Goal: Information Seeking & Learning: Learn about a topic

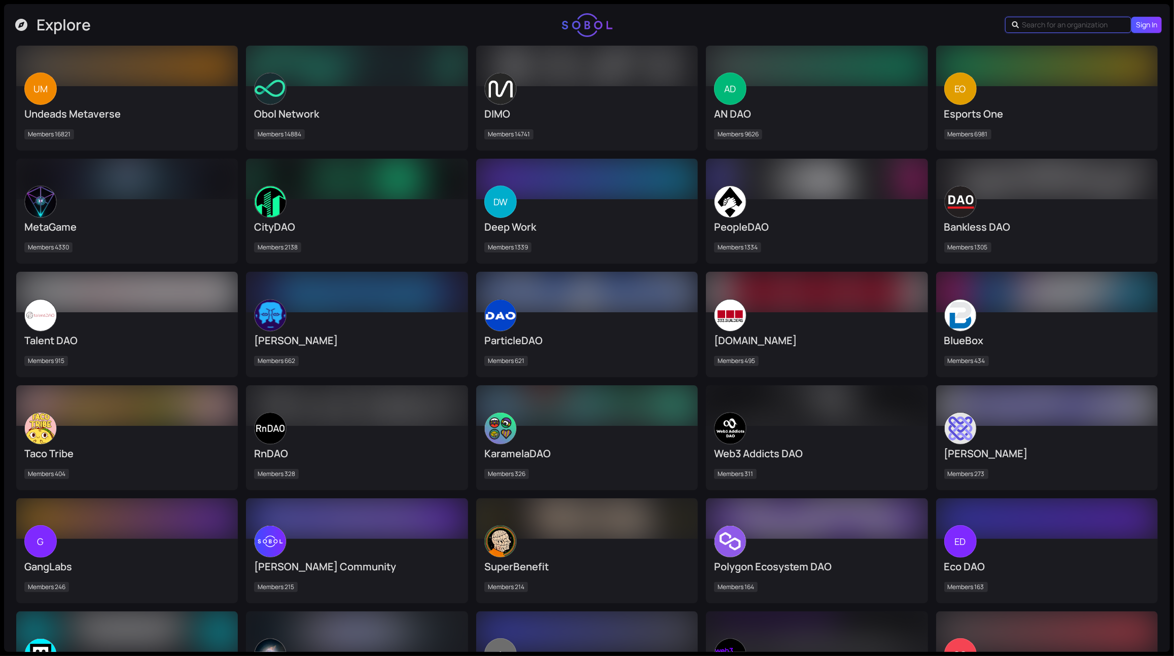
click at [1089, 25] on input "text" at bounding box center [1069, 24] width 95 height 11
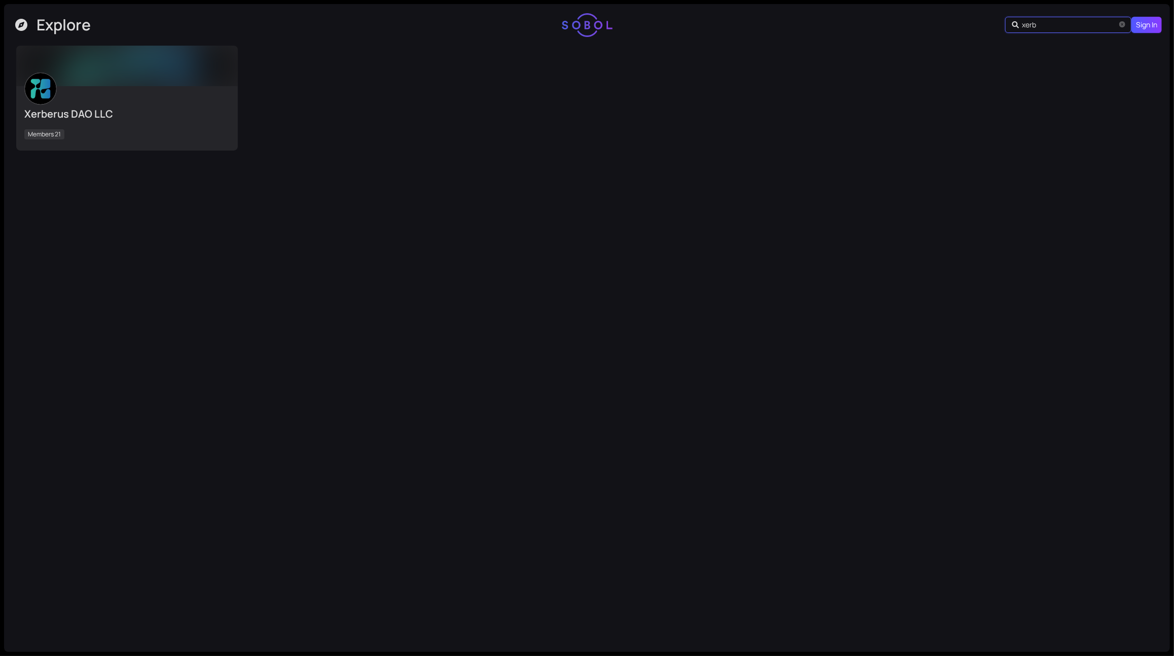
type input "xerb"
click at [86, 78] on div at bounding box center [127, 66] width 222 height 41
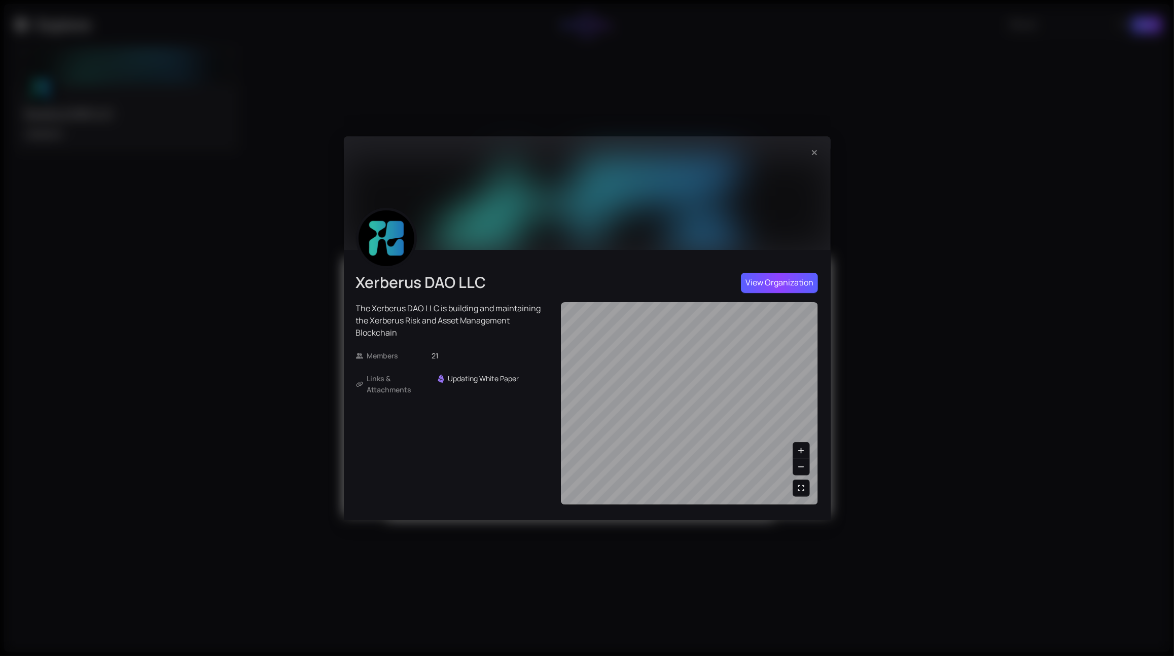
click at [791, 282] on span "View Organization" at bounding box center [780, 282] width 68 height 13
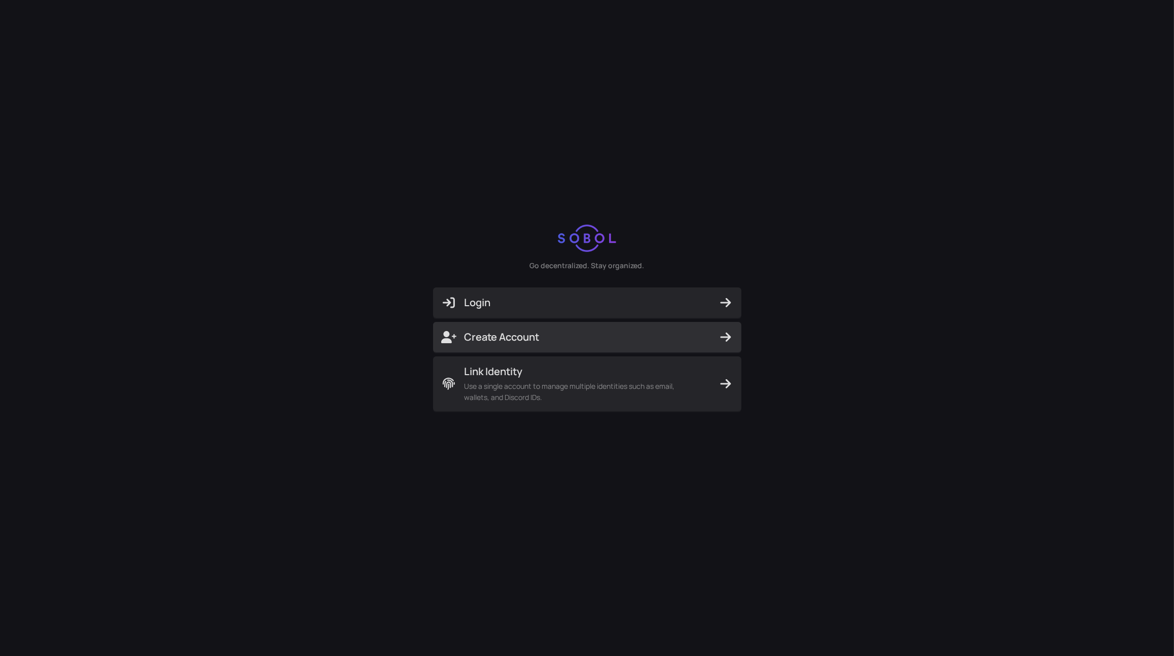
click at [586, 332] on span "Create Account" at bounding box center [587, 337] width 292 height 14
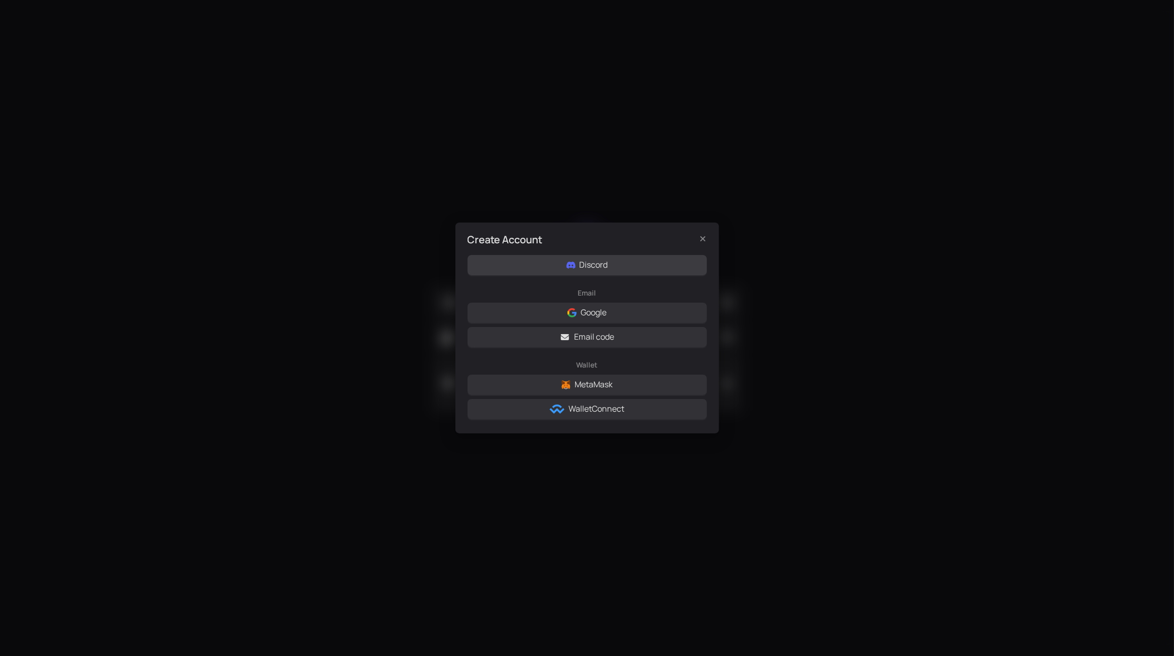
click at [621, 268] on button "Discord" at bounding box center [587, 265] width 239 height 20
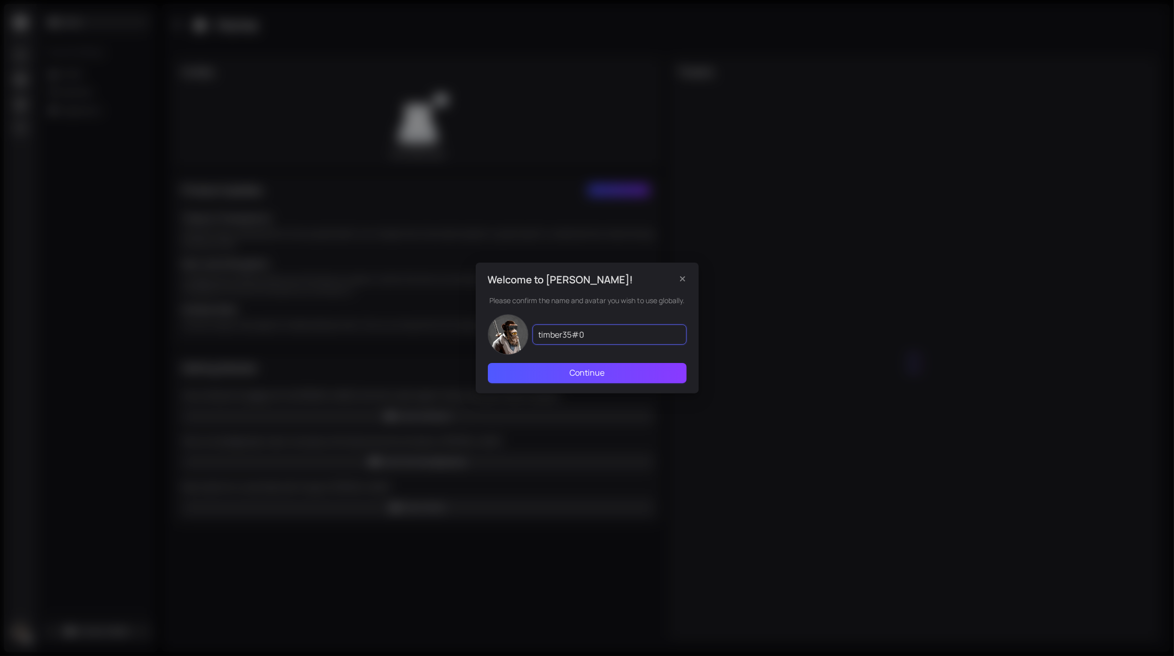
click at [597, 329] on input "timber35#0" at bounding box center [610, 335] width 154 height 20
type input "timber"
click at [589, 373] on span "Continue" at bounding box center [587, 373] width 35 height 13
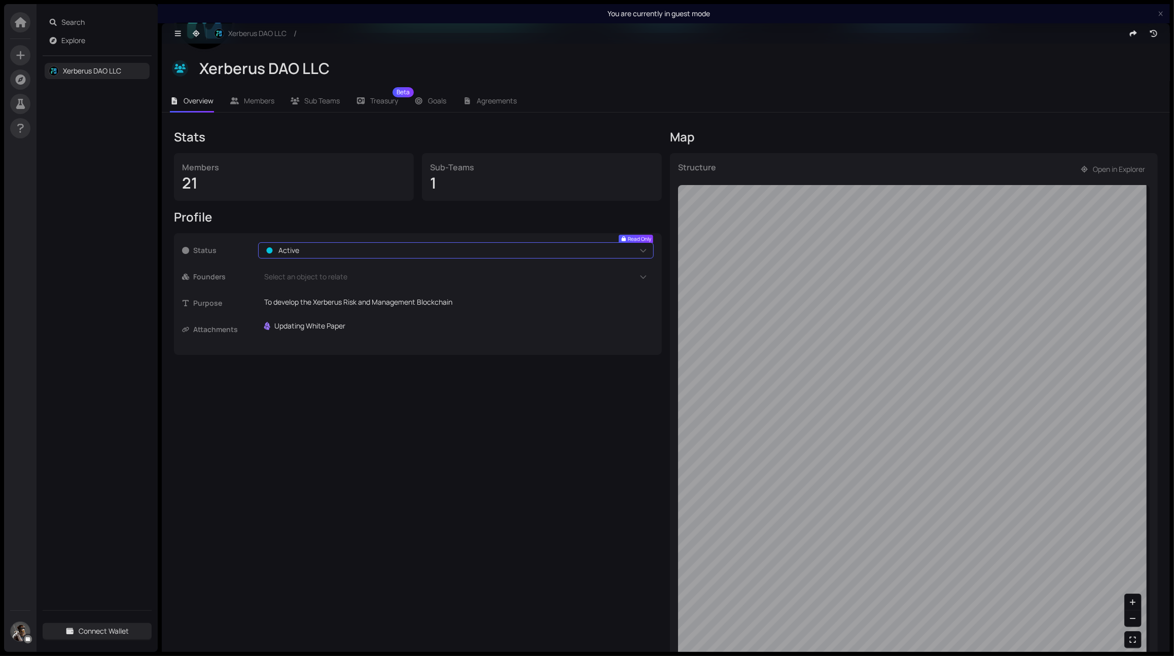
scroll to position [94, 0]
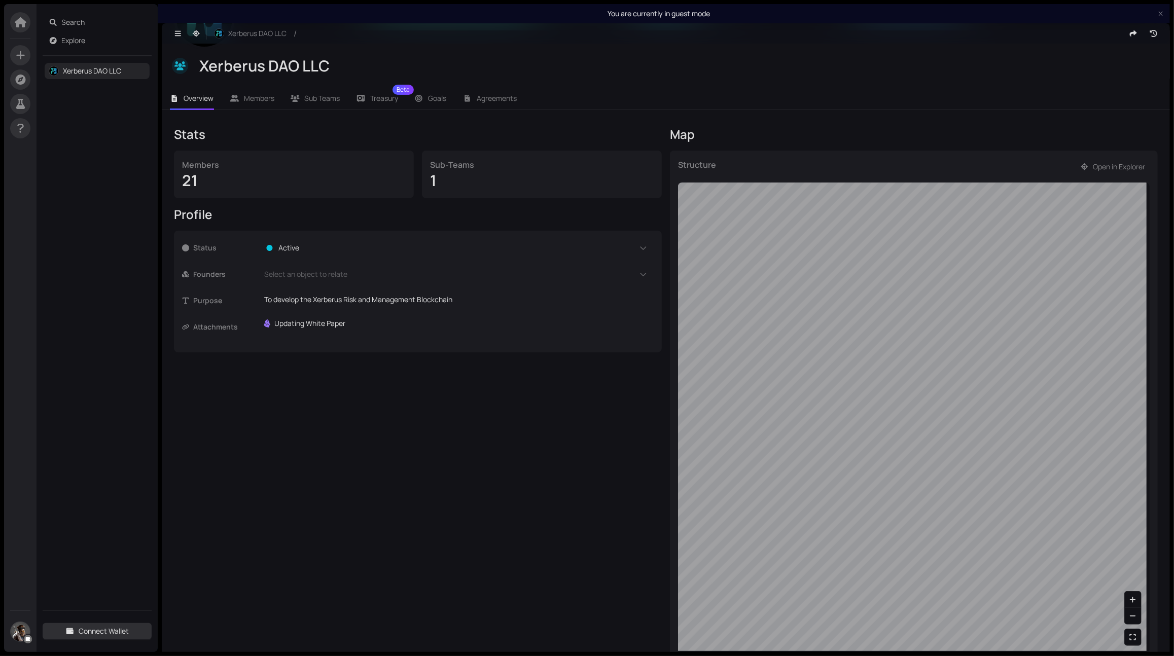
click at [125, 627] on span "Connect Wallet" at bounding box center [104, 631] width 50 height 11
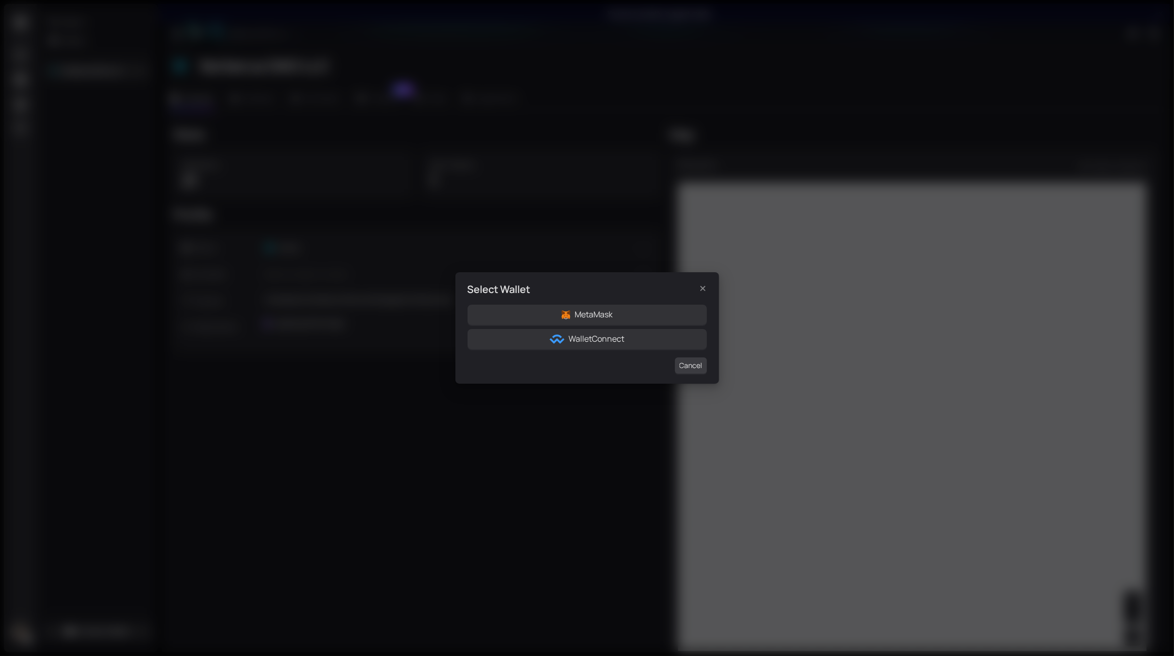
click at [684, 369] on span "Cancel" at bounding box center [691, 365] width 23 height 11
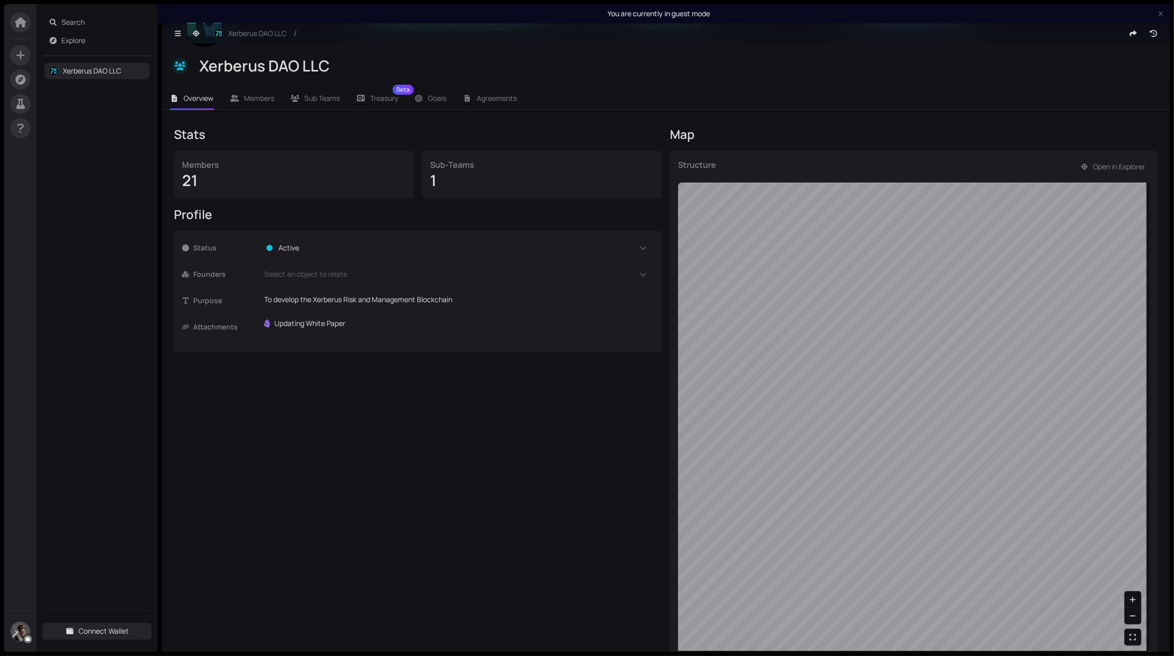
click at [23, 633] on img at bounding box center [20, 631] width 19 height 19
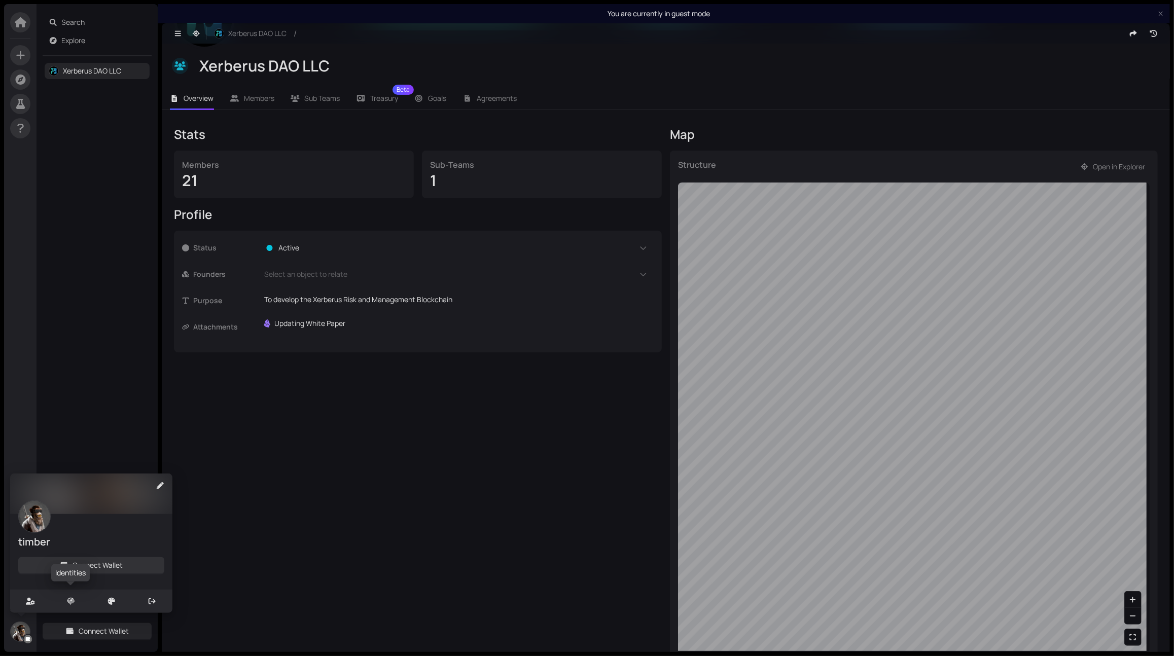
click at [86, 599] on div at bounding box center [71, 601] width 41 height 23
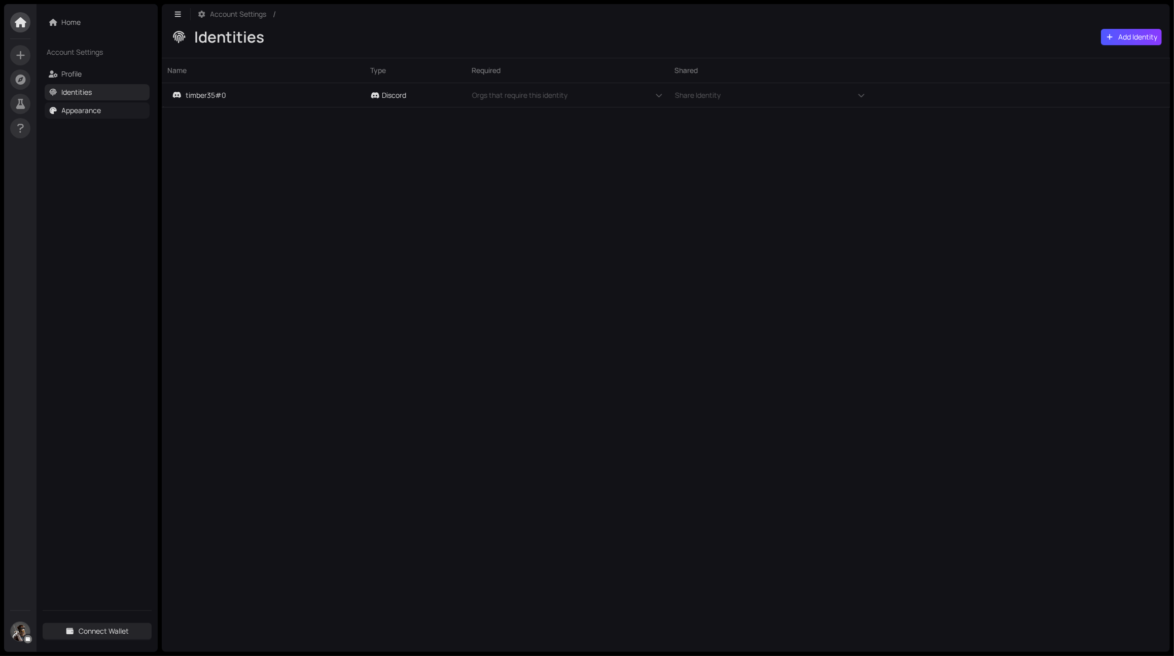
click at [79, 107] on link "Appearance" at bounding box center [82, 110] width 40 height 10
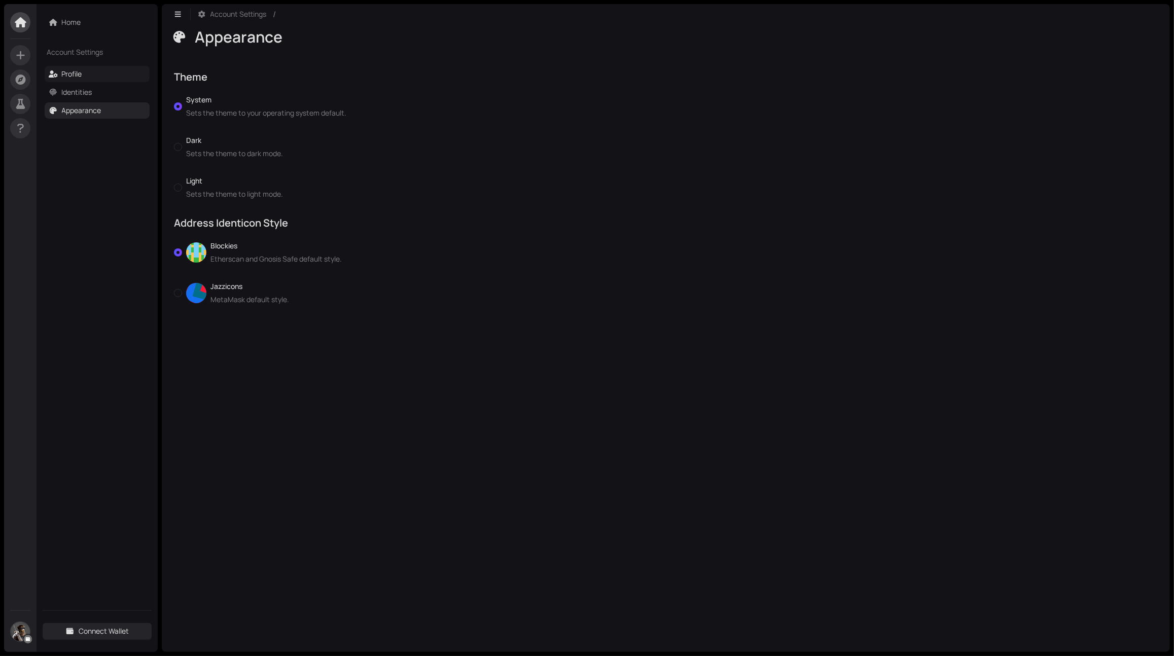
click at [82, 69] on link "Profile" at bounding box center [72, 74] width 20 height 10
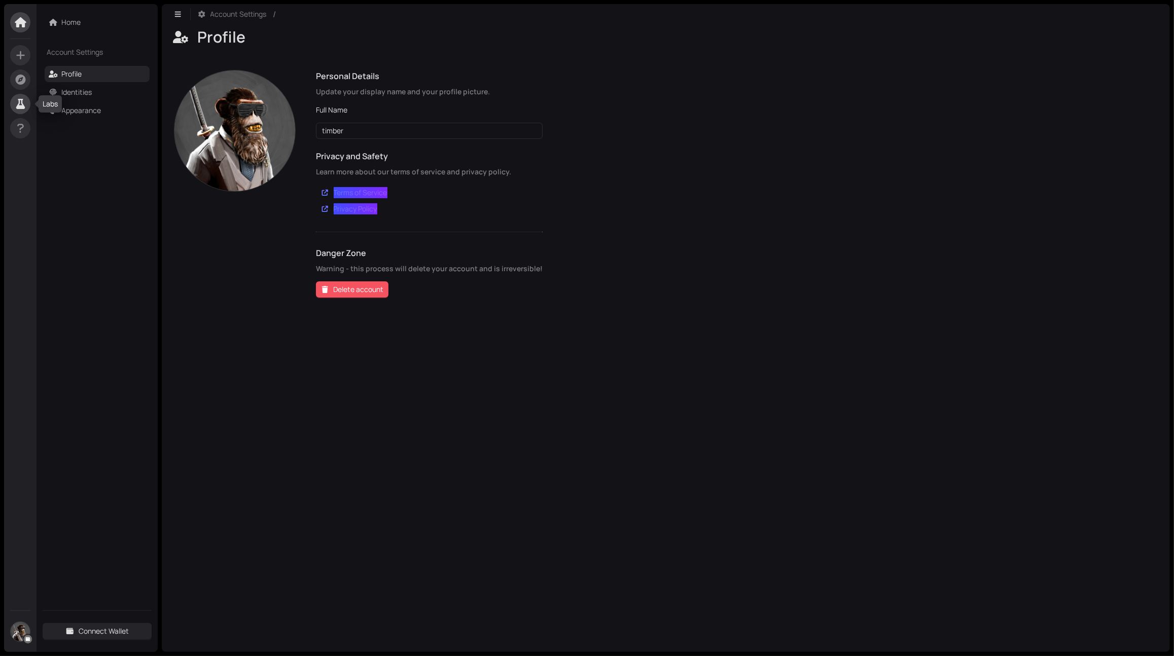
click at [26, 103] on icon at bounding box center [20, 104] width 13 height 10
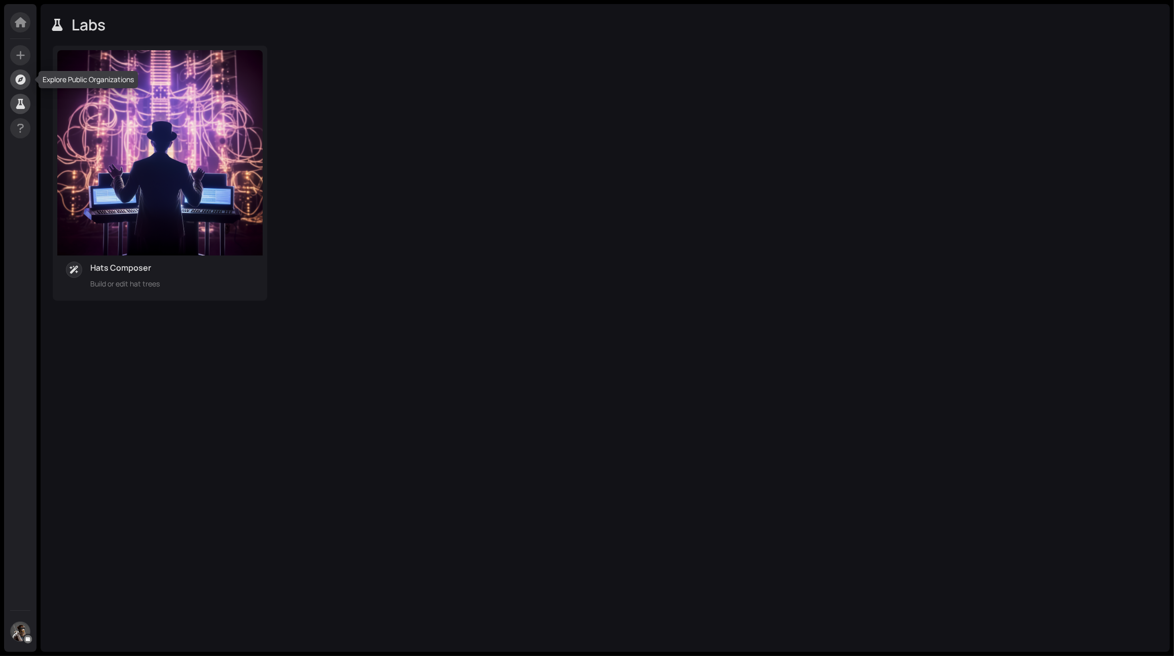
click at [25, 84] on span at bounding box center [20, 79] width 20 height 20
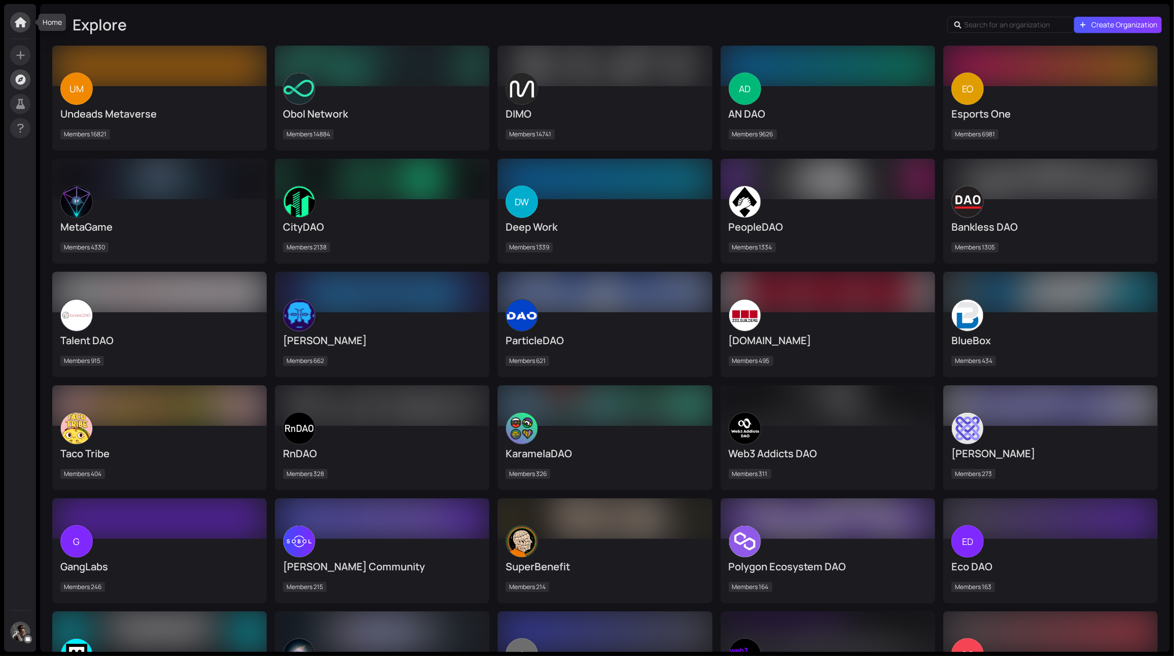
click at [21, 19] on icon at bounding box center [20, 22] width 13 height 10
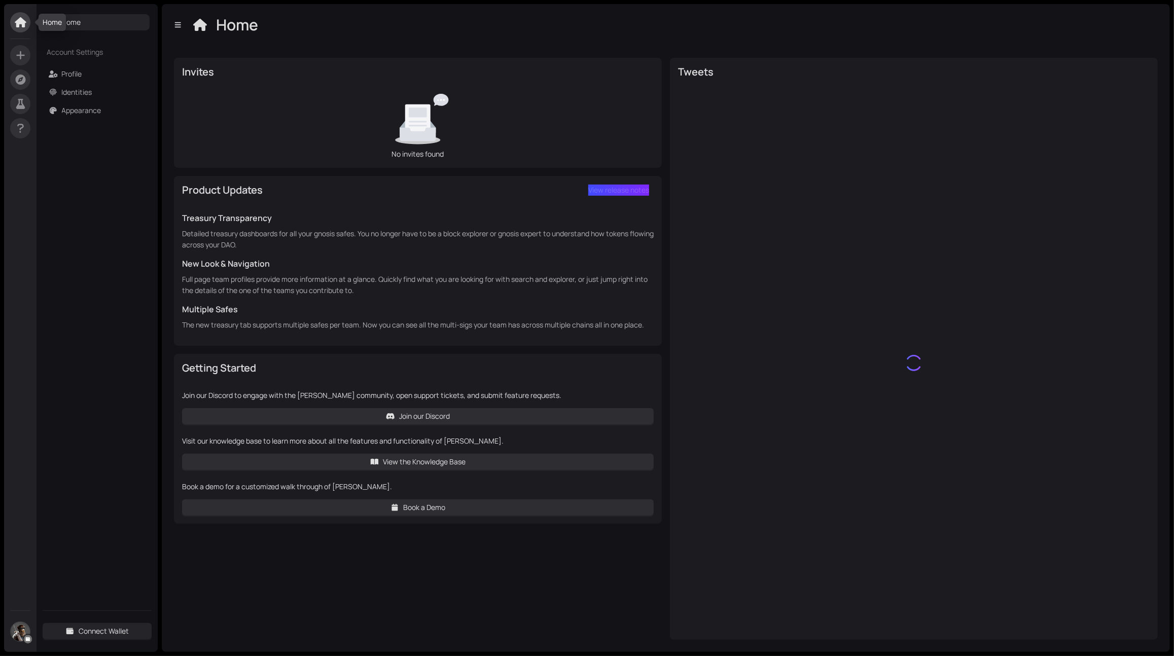
click at [24, 28] on span at bounding box center [20, 22] width 20 height 20
click at [12, 23] on span at bounding box center [20, 22] width 20 height 20
click at [23, 22] on icon at bounding box center [20, 22] width 11 height 10
drag, startPoint x: 674, startPoint y: 64, endPoint x: 663, endPoint y: 61, distance: 11.4
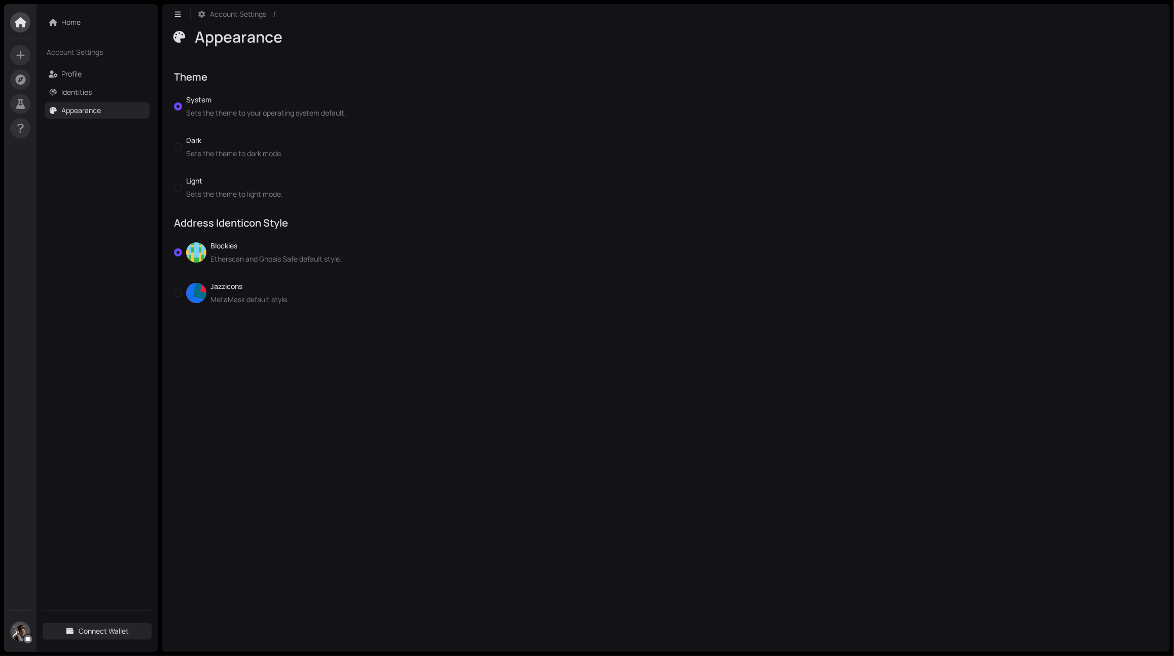
drag, startPoint x: 369, startPoint y: 90, endPoint x: 361, endPoint y: 71, distance: 20.9
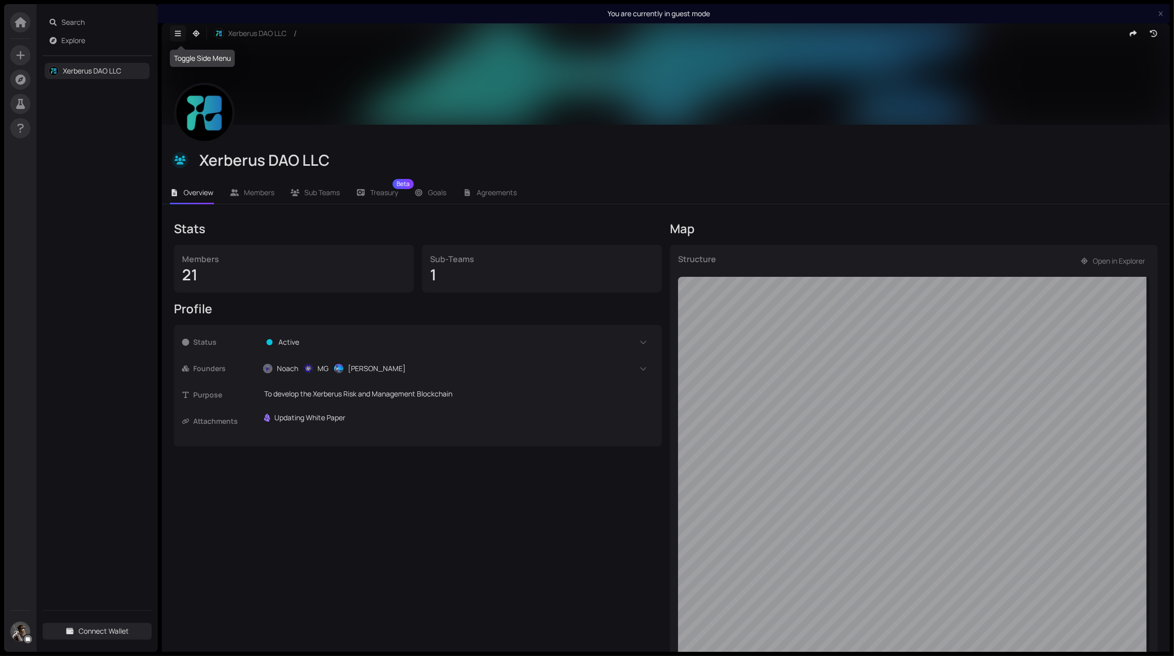
click at [180, 32] on icon "button" at bounding box center [177, 33] width 9 height 7
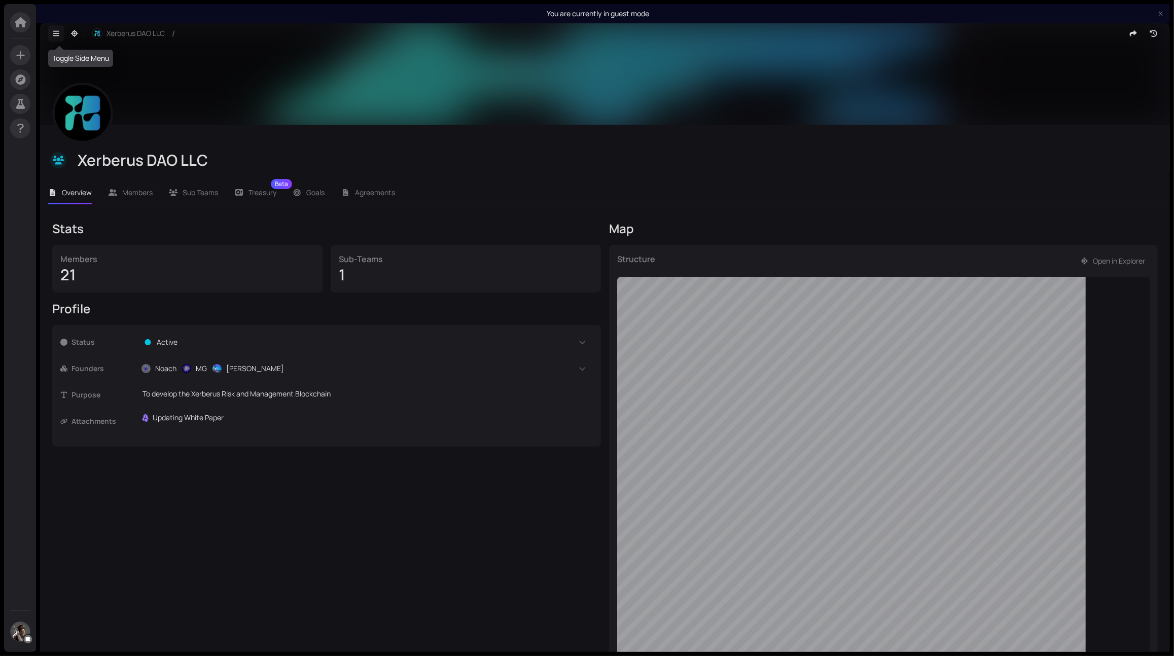
click at [49, 31] on button "button" at bounding box center [56, 33] width 16 height 16
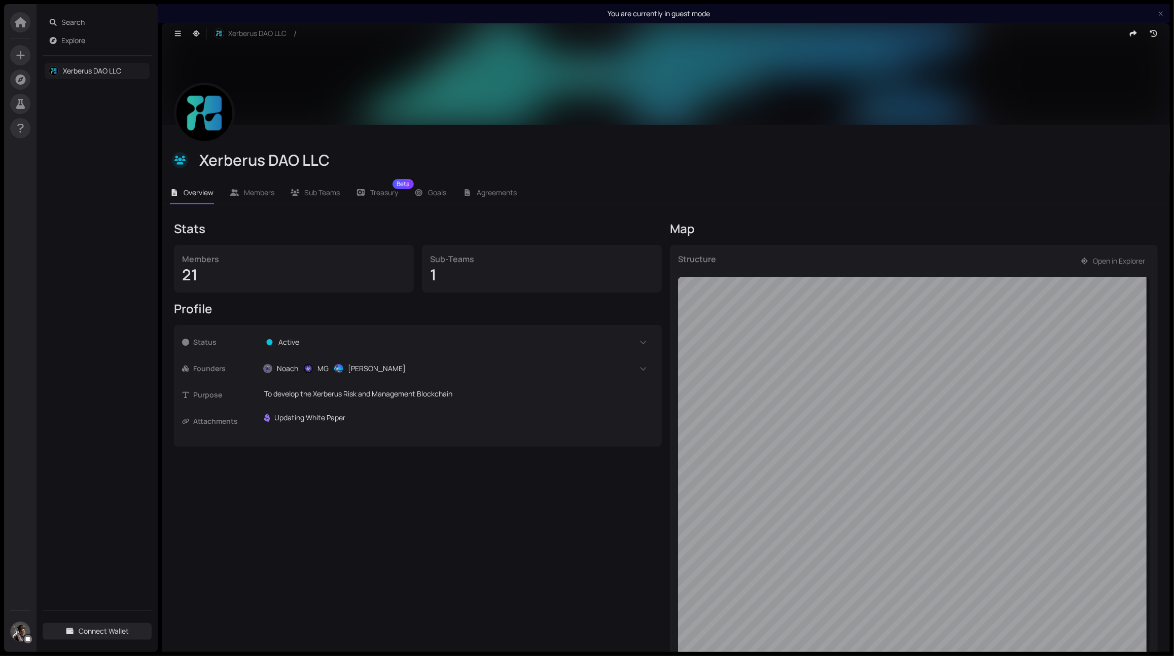
drag, startPoint x: 104, startPoint y: 72, endPoint x: 91, endPoint y: 73, distance: 13.2
click at [91, 73] on link "Xerberus DAO LLC" at bounding box center [92, 71] width 58 height 10
click at [90, 73] on link "Xerberus DAO LLC" at bounding box center [92, 71] width 58 height 10
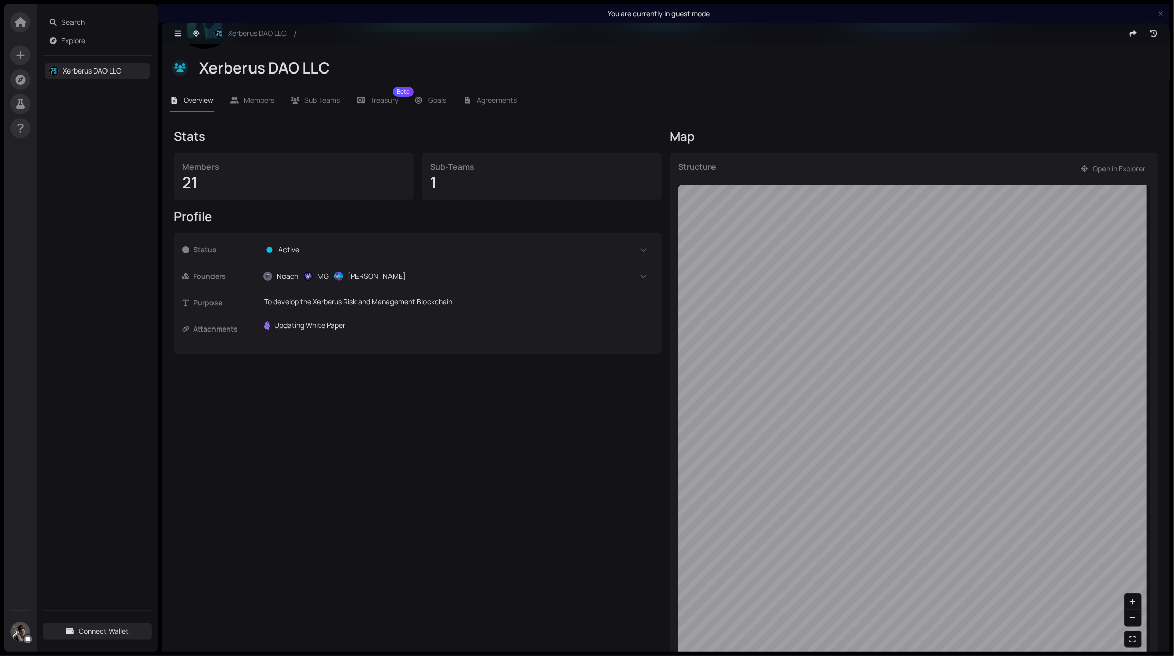
scroll to position [94, 0]
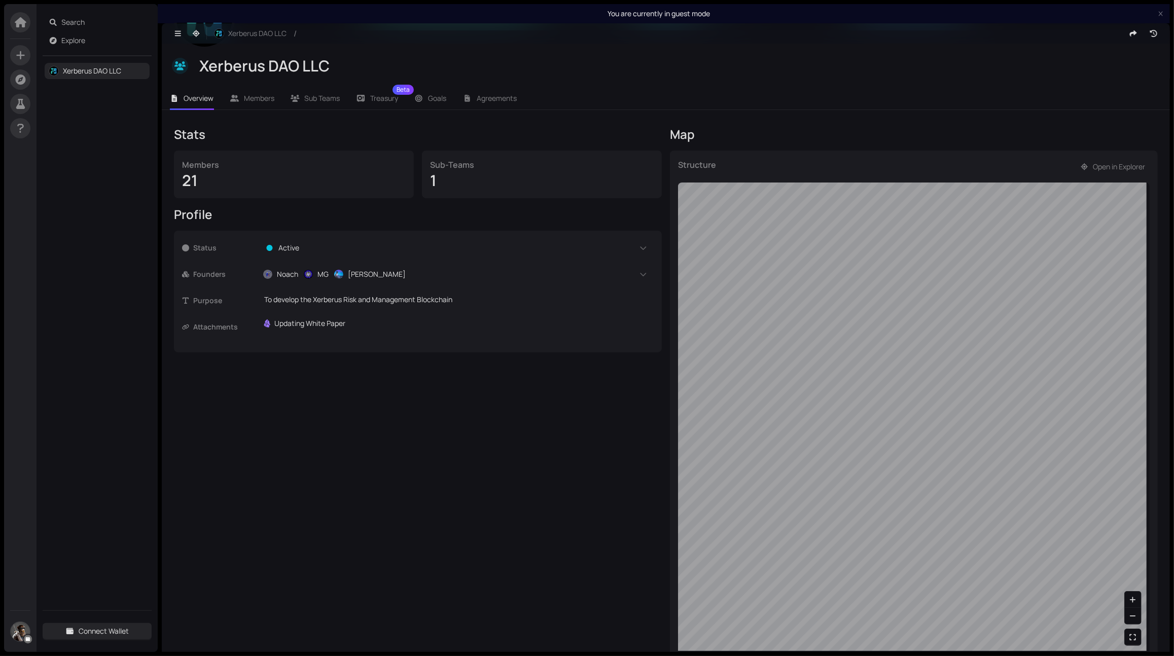
click at [674, 281] on div "Structure Open in Explorer" at bounding box center [914, 407] width 488 height 512
click at [642, 255] on div "Stats Members 21 Sub-Teams 1 Profile Status Active Read Only Founders Noach MG …" at bounding box center [666, 394] width 984 height 536
click at [245, 100] on span "Members" at bounding box center [259, 98] width 30 height 10
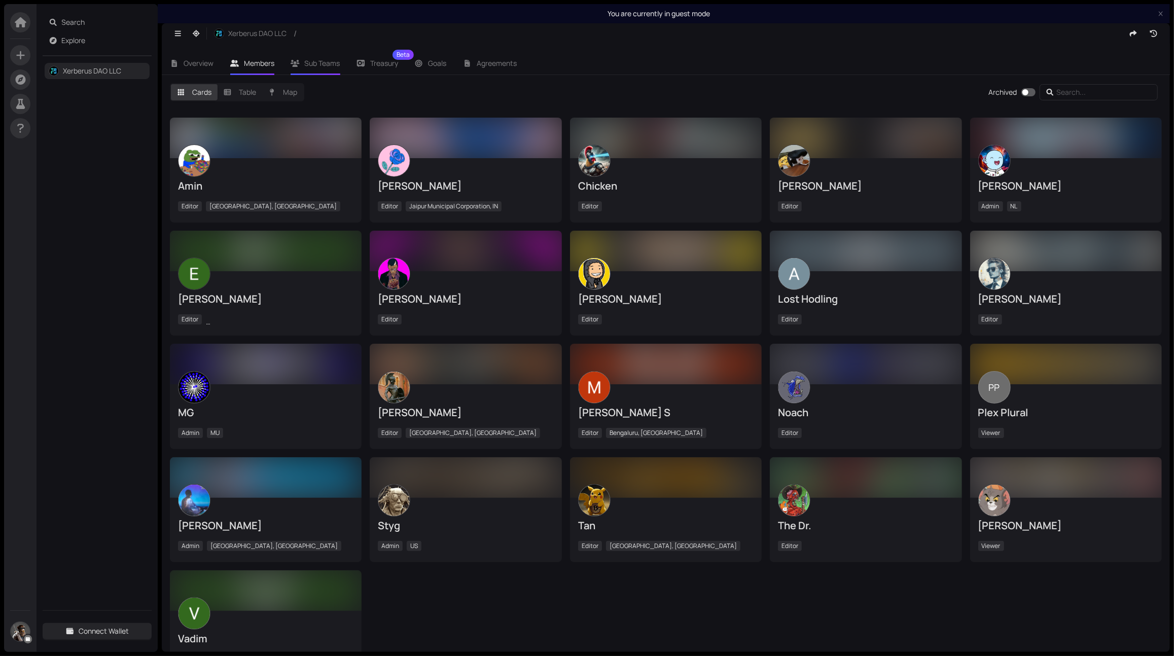
click at [323, 68] on li "Sub Teams" at bounding box center [315, 63] width 66 height 23
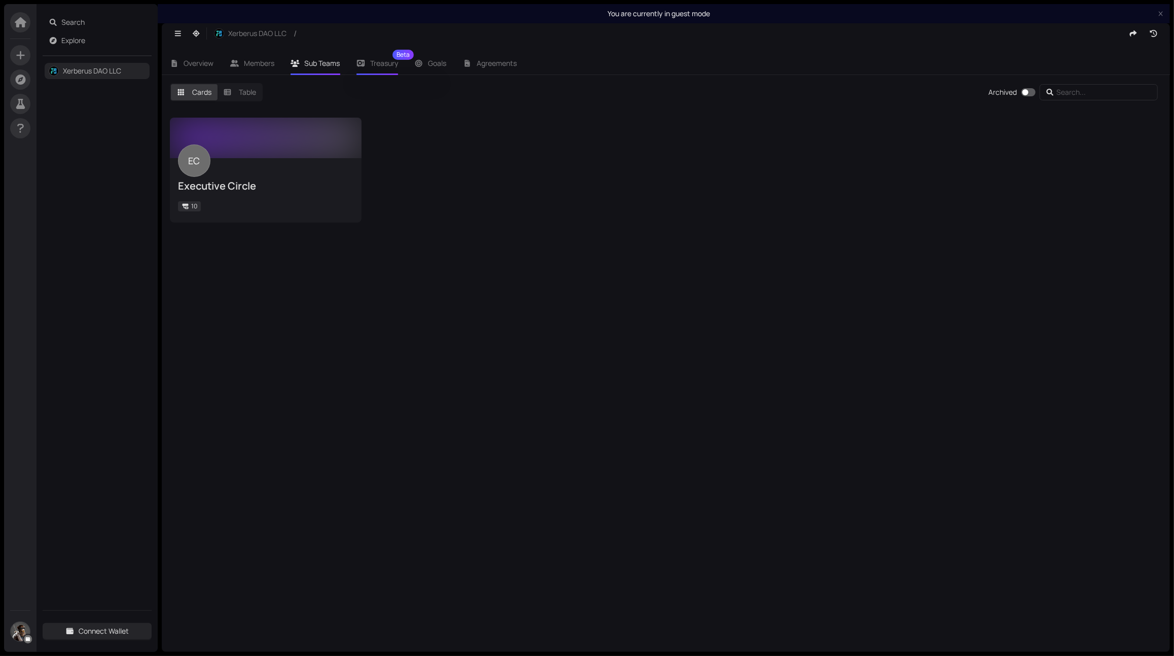
click at [372, 72] on div "Treasury Beta" at bounding box center [378, 63] width 42 height 23
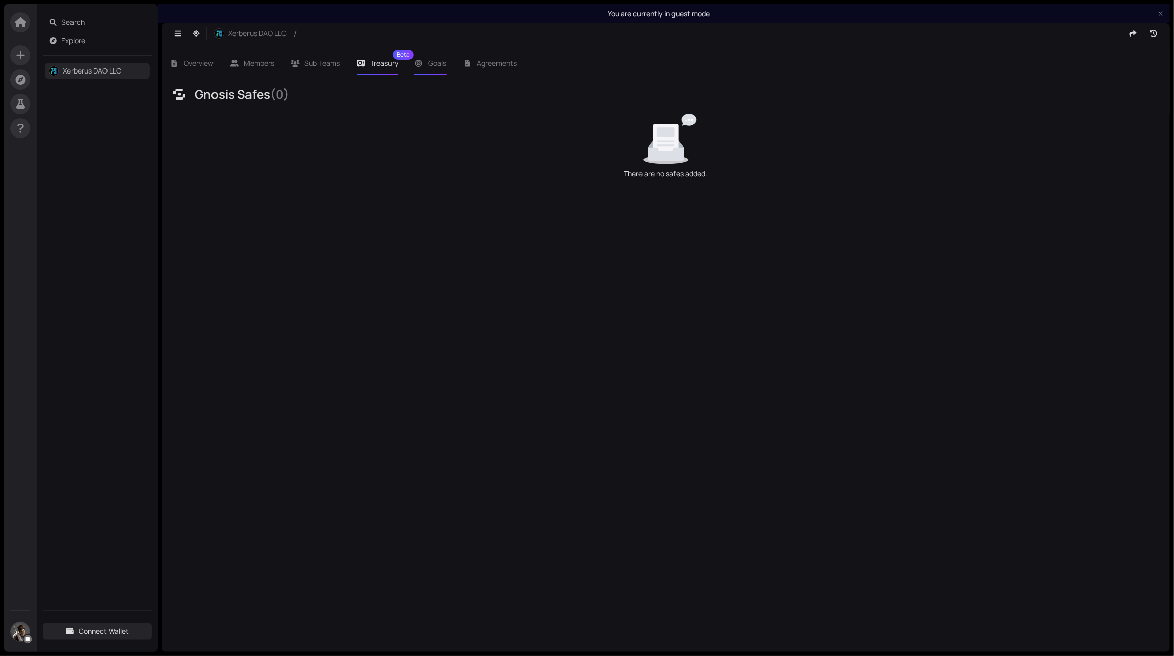
click at [435, 63] on span "Goals" at bounding box center [438, 63] width 18 height 10
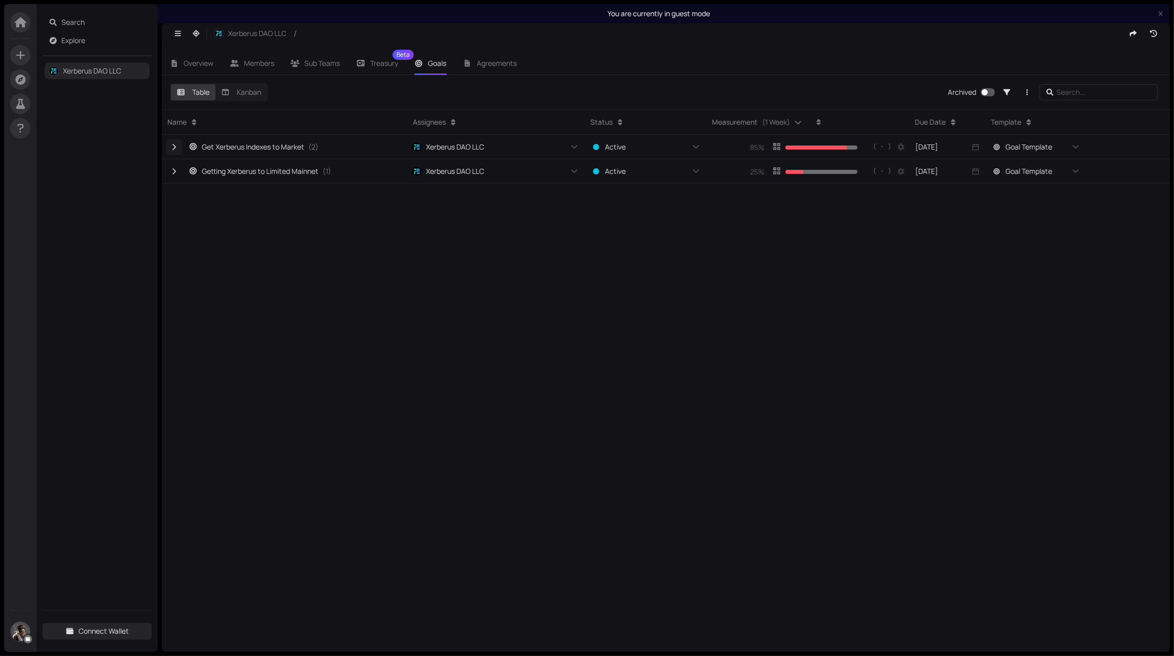
click at [173, 144] on icon "button" at bounding box center [174, 147] width 4 height 6
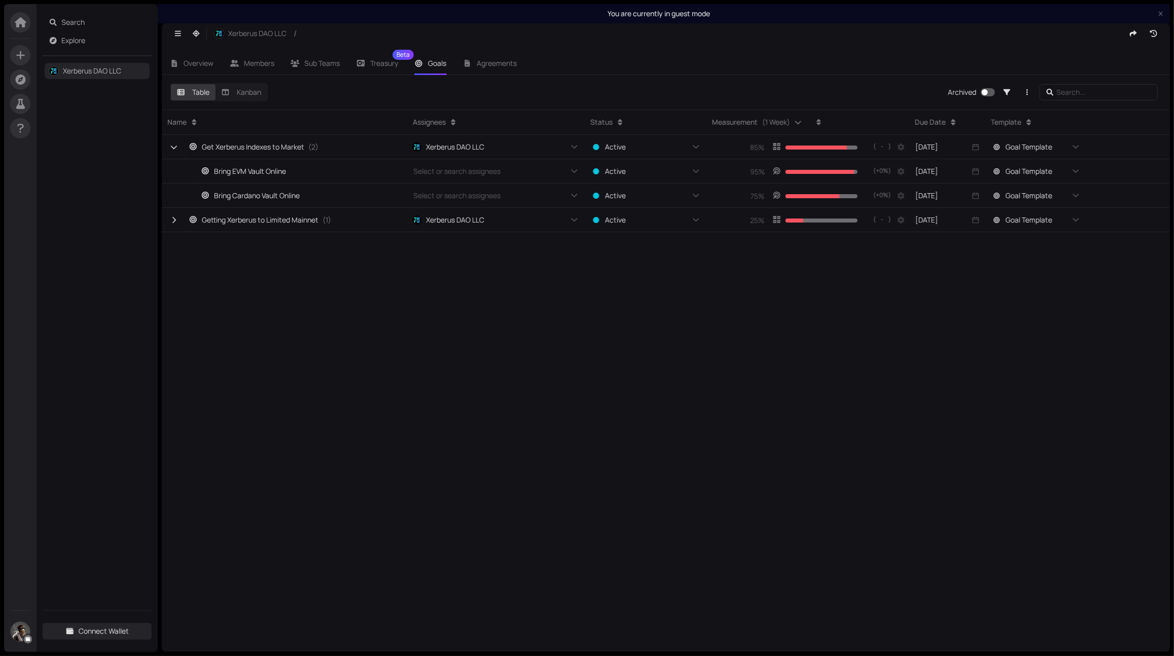
click at [1043, 155] on div "Goal Template Read Only" at bounding box center [1035, 147] width 101 height 24
click at [1045, 148] on span "Goal Template" at bounding box center [1029, 147] width 47 height 11
click at [172, 218] on icon "button" at bounding box center [173, 220] width 9 height 7
click at [490, 60] on span "Agreements" at bounding box center [497, 63] width 40 height 10
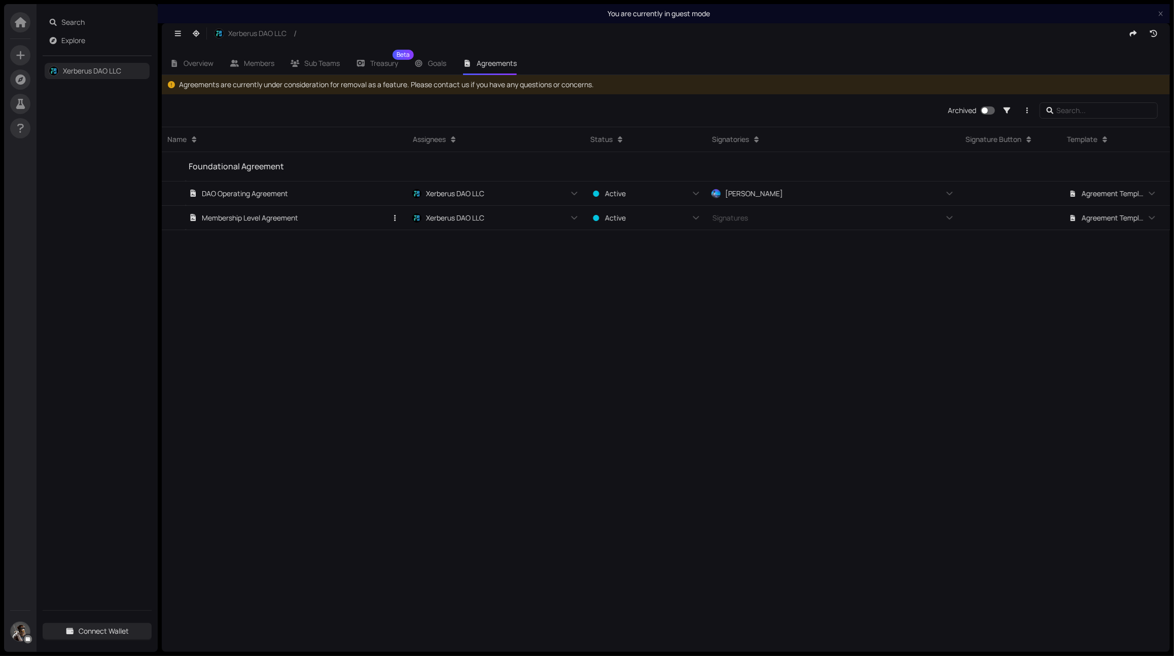
click at [274, 218] on div "Membership Level Agreement" at bounding box center [244, 218] width 110 height 11
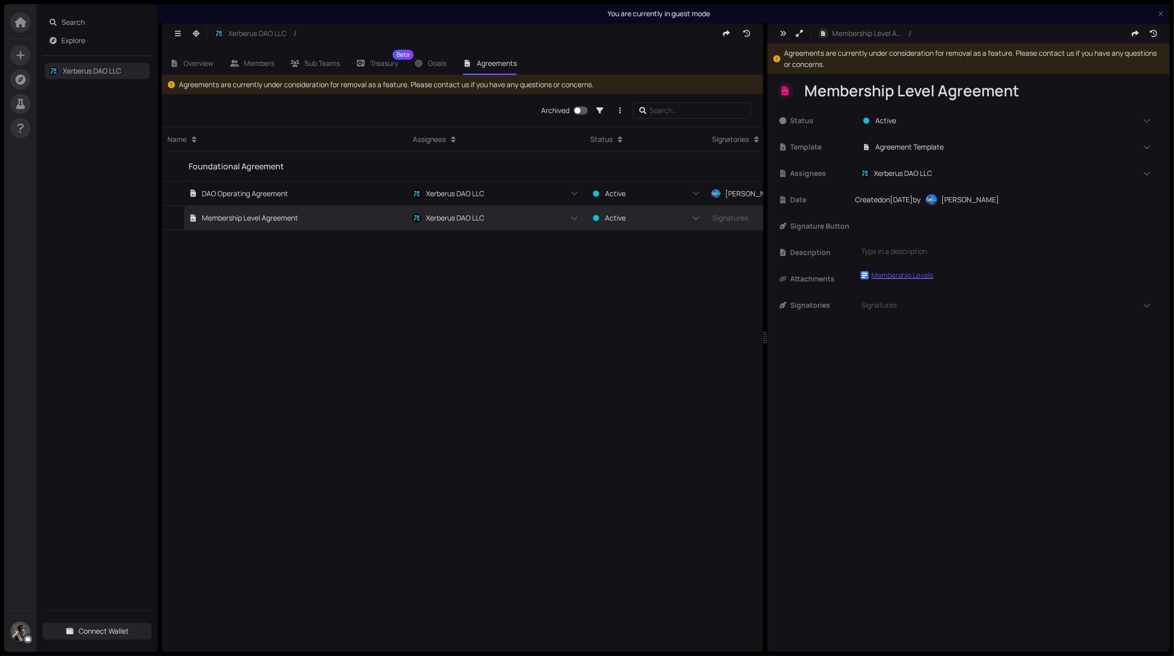
click at [897, 280] on div "Membership Levels" at bounding box center [903, 275] width 62 height 11
click at [787, 31] on icon "button" at bounding box center [783, 33] width 9 height 7
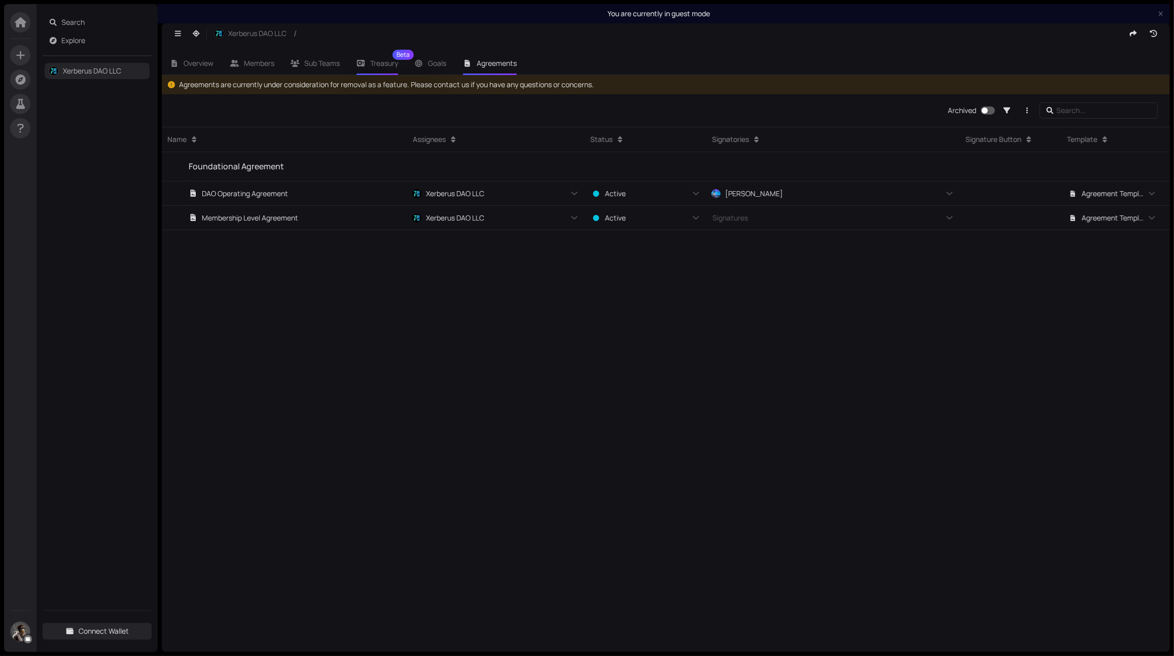
click at [376, 64] on span "Treasury Beta" at bounding box center [384, 63] width 28 height 7
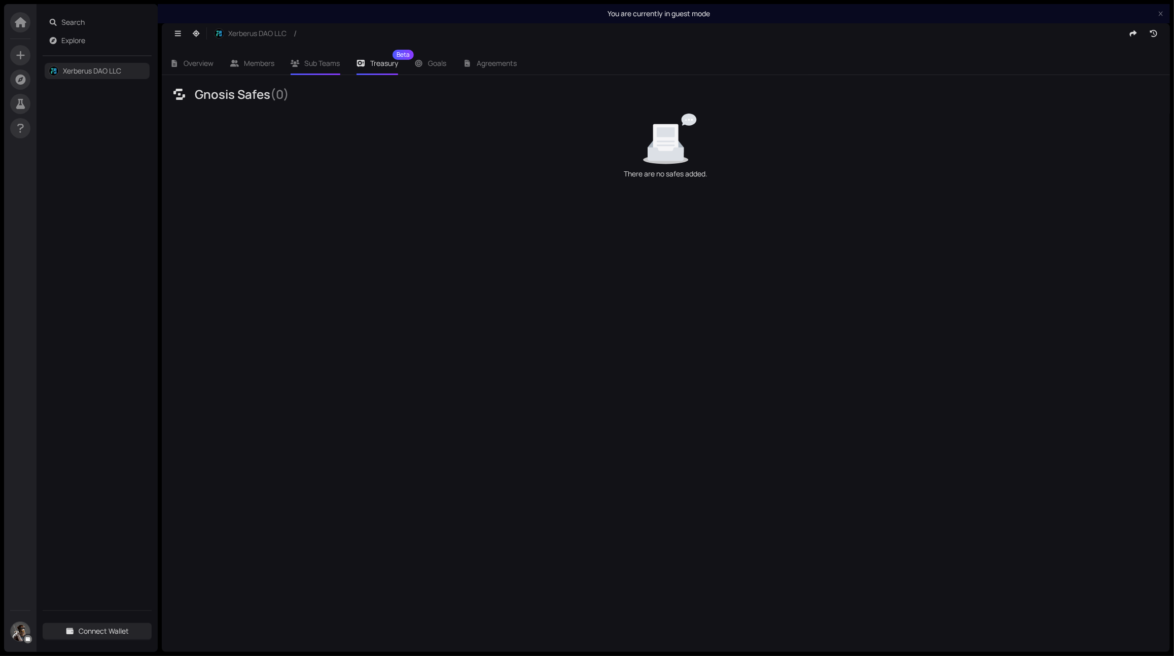
click at [327, 74] on li "Sub Teams" at bounding box center [315, 63] width 66 height 23
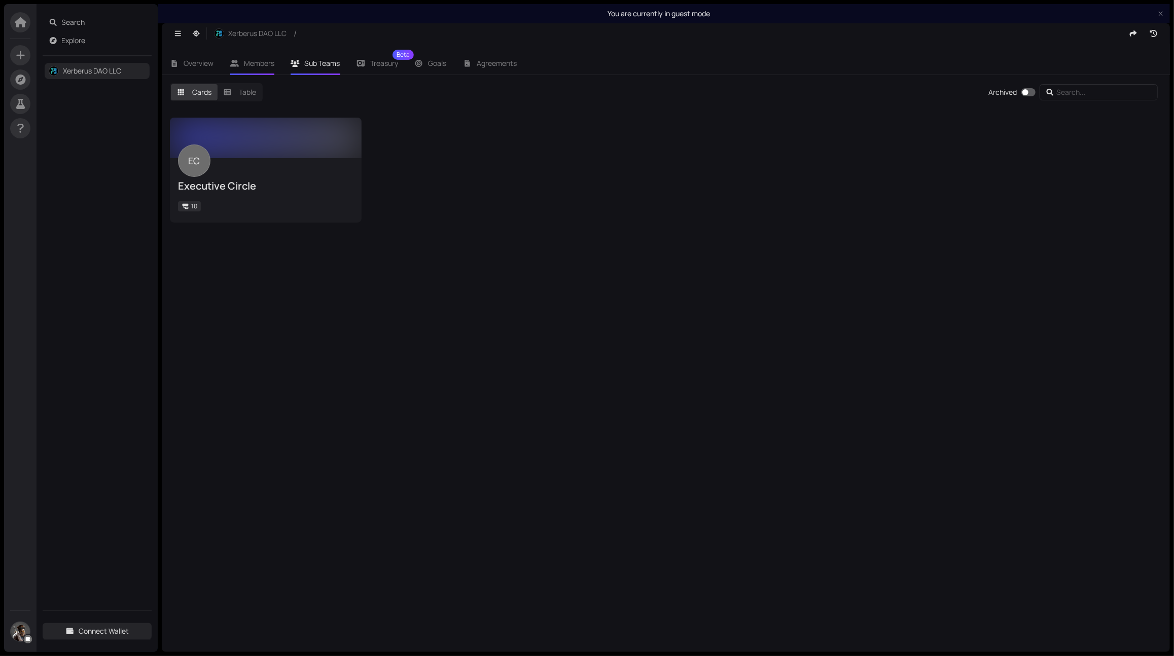
click at [261, 55] on li "Members" at bounding box center [252, 63] width 61 height 23
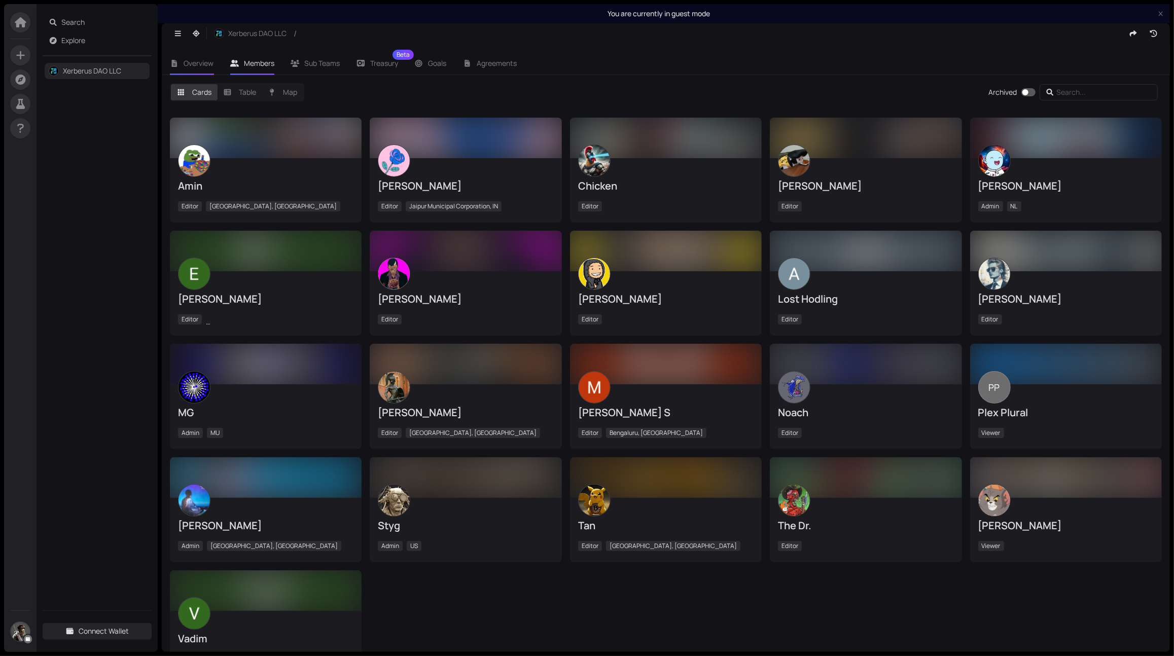
click at [203, 69] on li "Overview" at bounding box center [192, 63] width 60 height 23
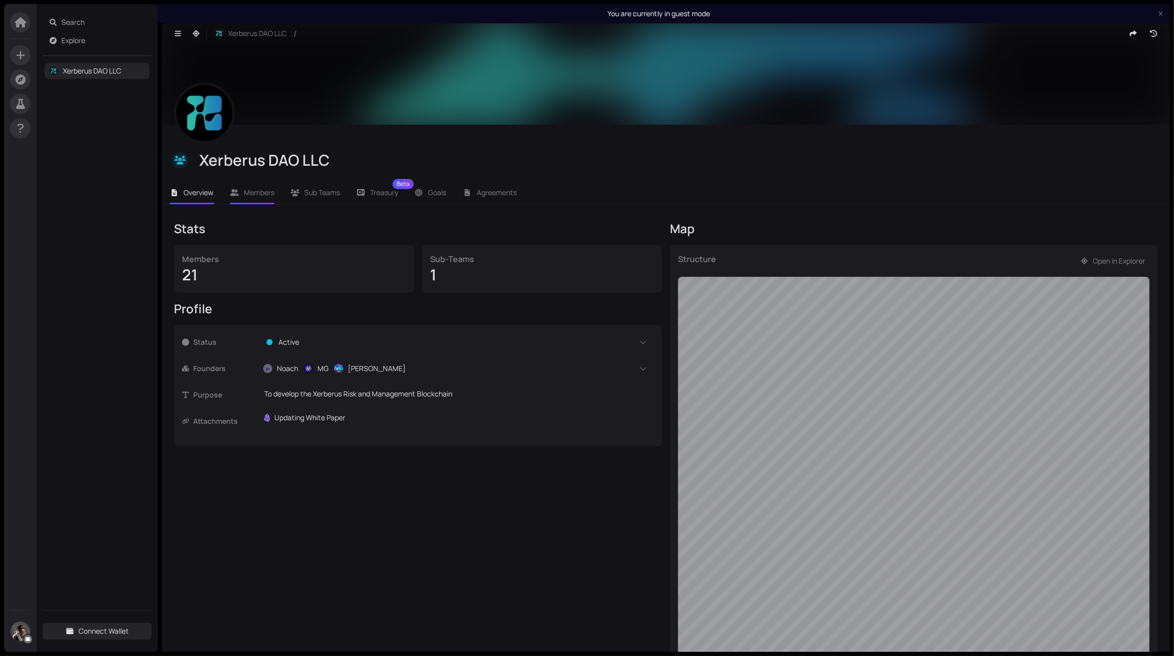
click at [243, 194] on li "Members" at bounding box center [252, 192] width 61 height 23
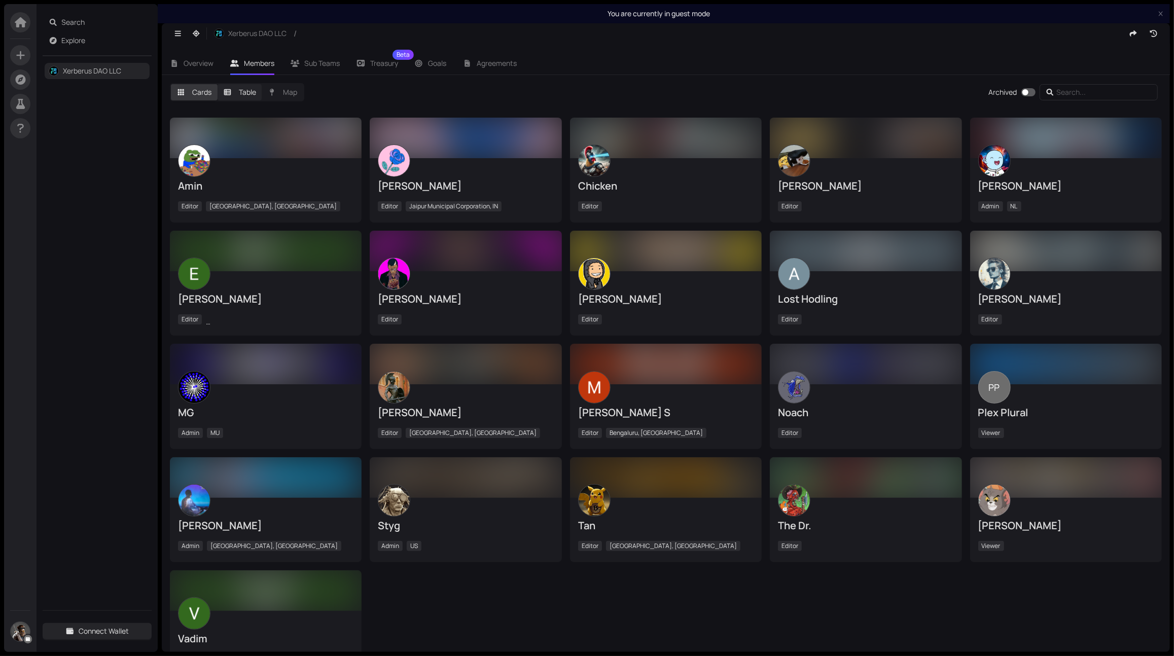
click at [238, 86] on label "Table" at bounding box center [240, 92] width 45 height 16
click at [218, 84] on input "Table" at bounding box center [218, 84] width 0 height 0
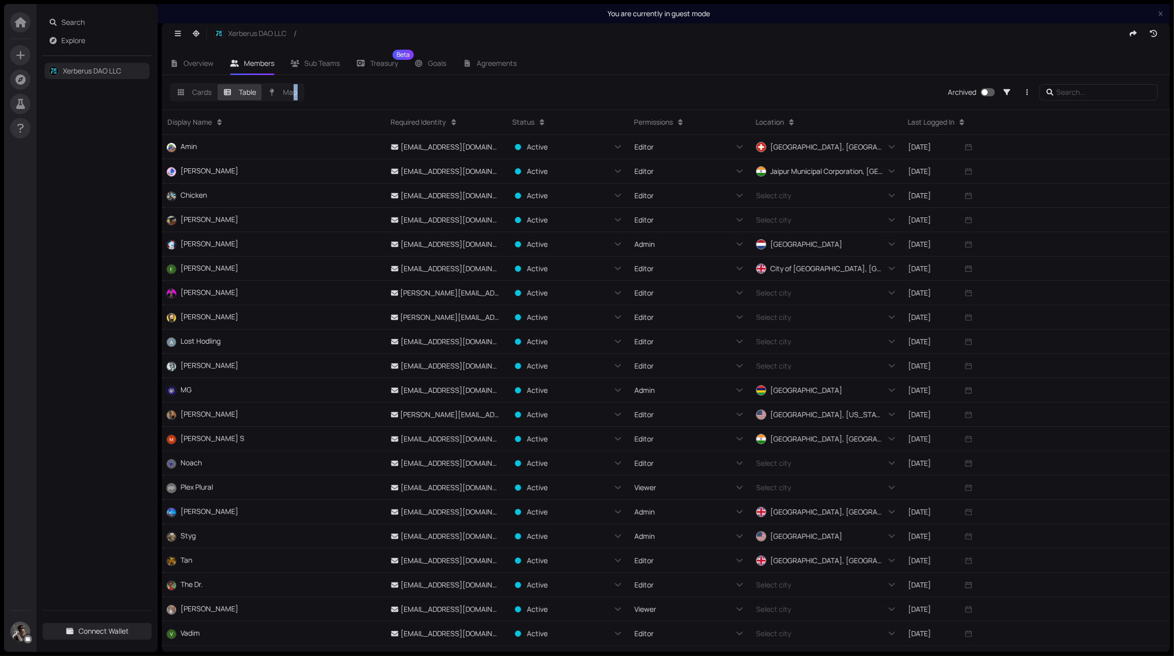
click at [294, 102] on div "Cards Table Map Archived" at bounding box center [666, 96] width 1008 height 26
click at [292, 99] on label "Map" at bounding box center [283, 92] width 42 height 16
click at [262, 84] on input "Map" at bounding box center [262, 84] width 0 height 0
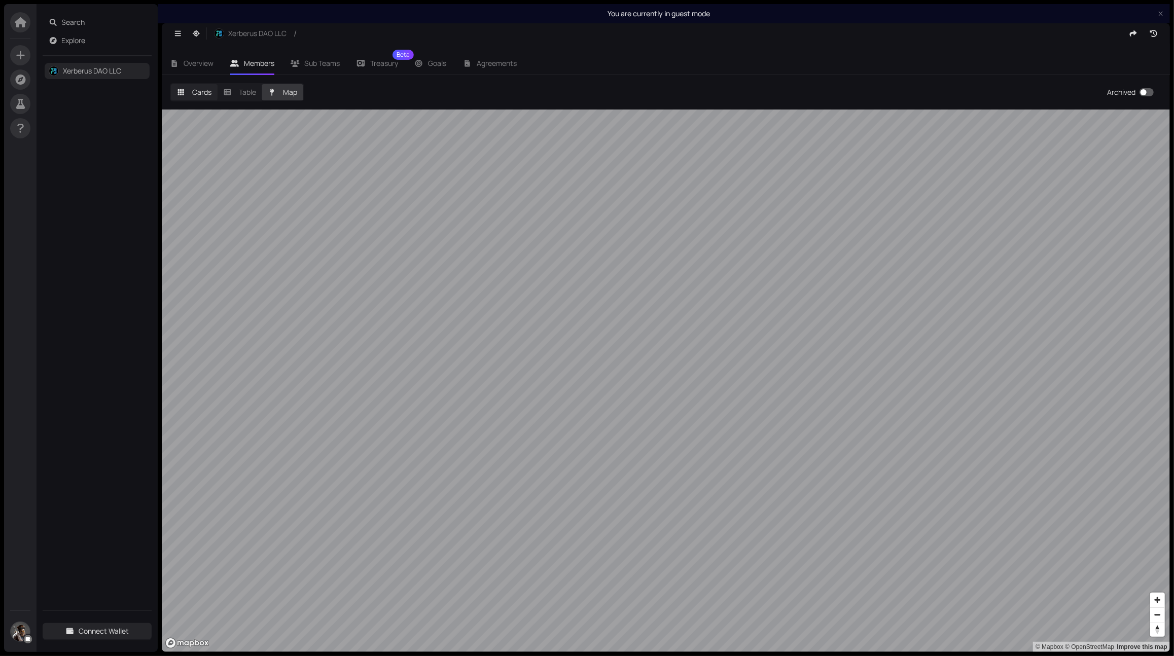
drag, startPoint x: 222, startPoint y: 88, endPoint x: 185, endPoint y: 94, distance: 38.0
click at [224, 88] on label "Table" at bounding box center [240, 92] width 45 height 16
click at [218, 84] on input "Table" at bounding box center [218, 84] width 0 height 0
click at [185, 94] on label "Cards" at bounding box center [194, 92] width 47 height 16
click at [171, 84] on input "Cards" at bounding box center [171, 84] width 0 height 0
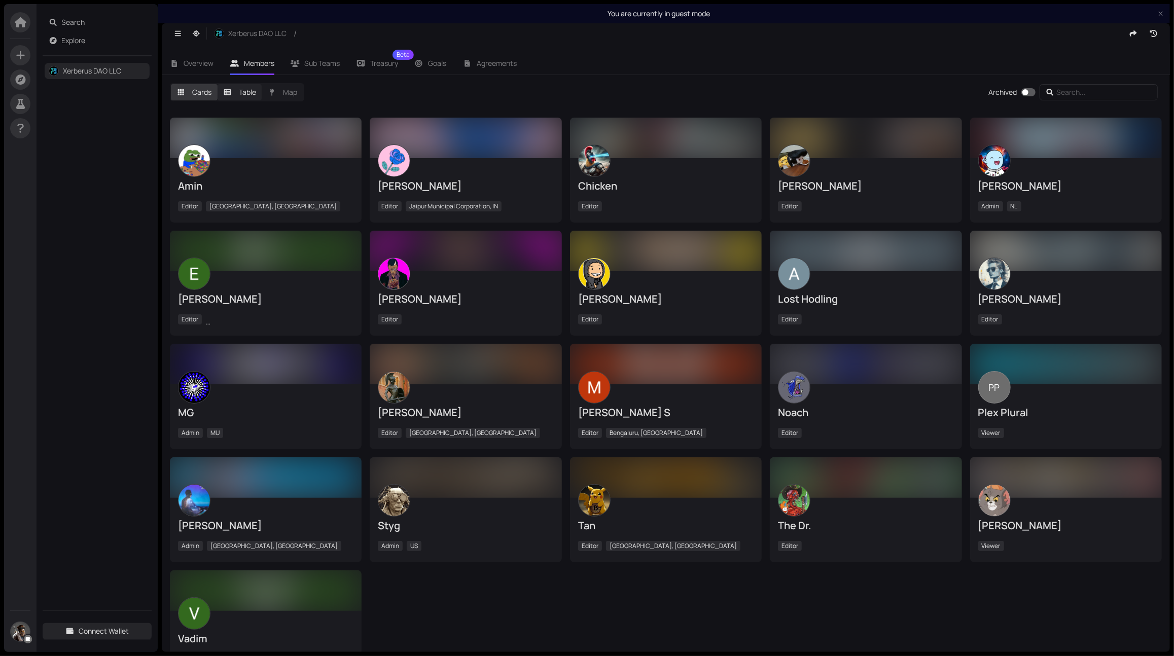
click at [251, 99] on label "Table" at bounding box center [240, 92] width 45 height 16
click at [218, 84] on input "Table" at bounding box center [218, 84] width 0 height 0
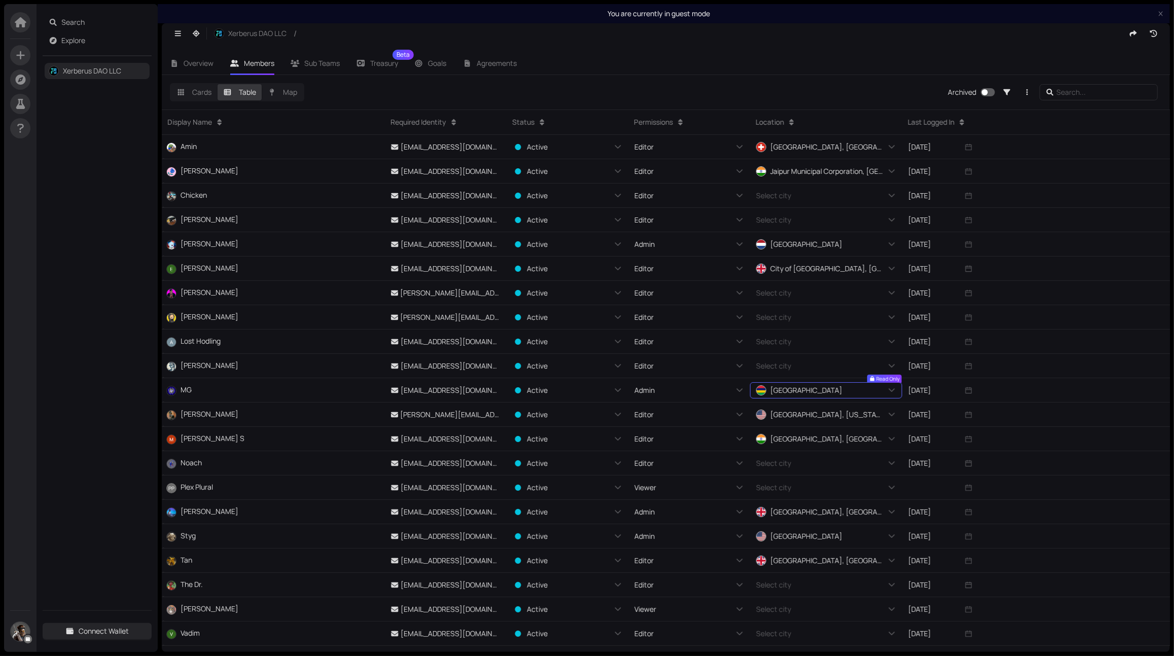
click at [778, 396] on span "[GEOGRAPHIC_DATA]" at bounding box center [800, 390] width 88 height 12
click at [782, 392] on span "[GEOGRAPHIC_DATA]" at bounding box center [806, 390] width 72 height 11
